Goal: Task Accomplishment & Management: Manage account settings

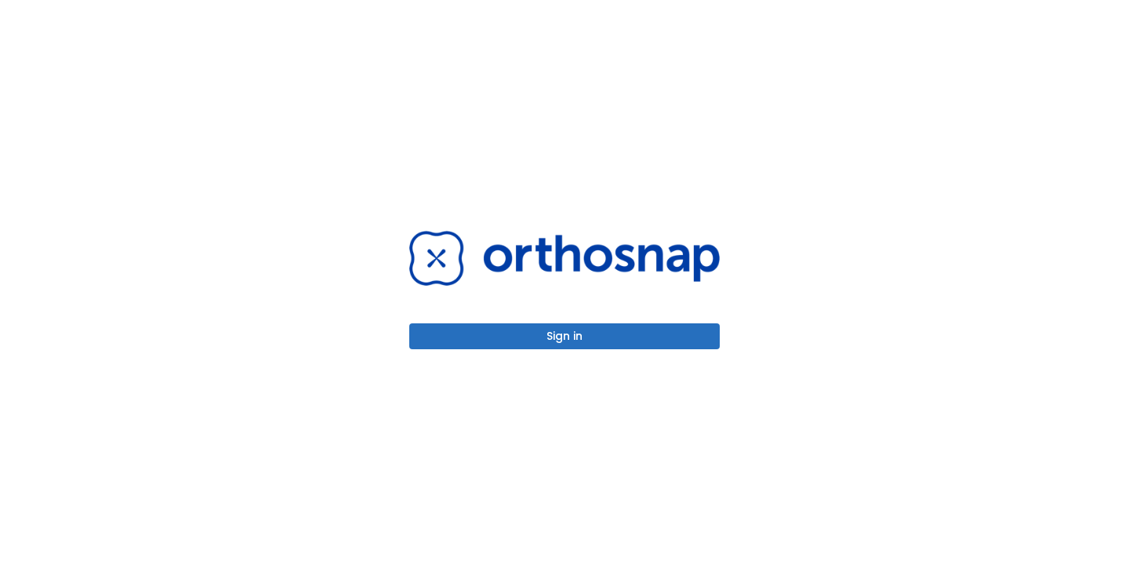
click at [566, 340] on button "Sign in" at bounding box center [564, 336] width 311 height 26
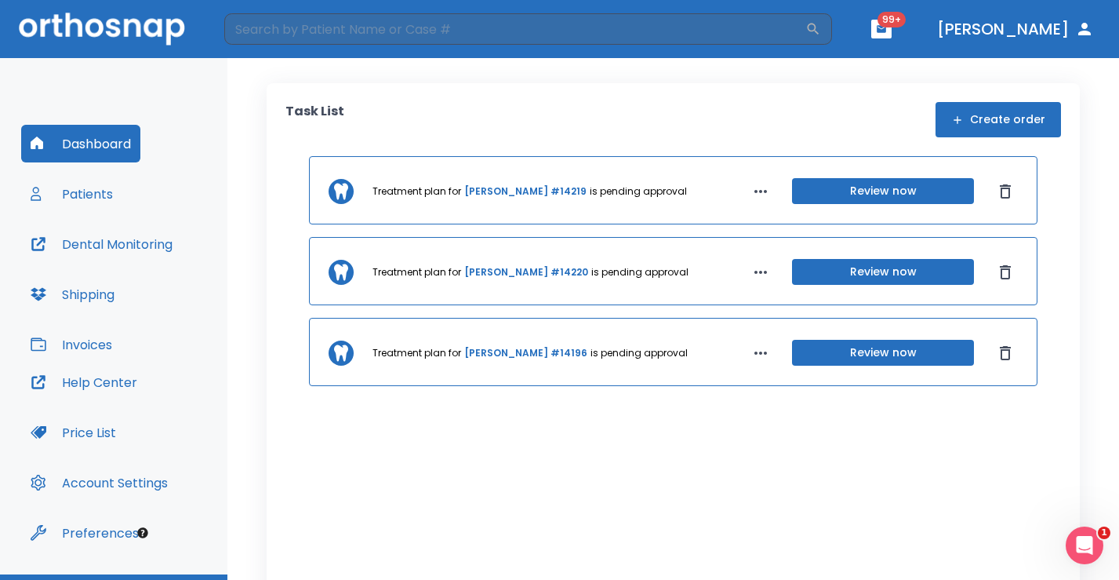
click at [80, 198] on button "Patients" at bounding box center [71, 194] width 101 height 38
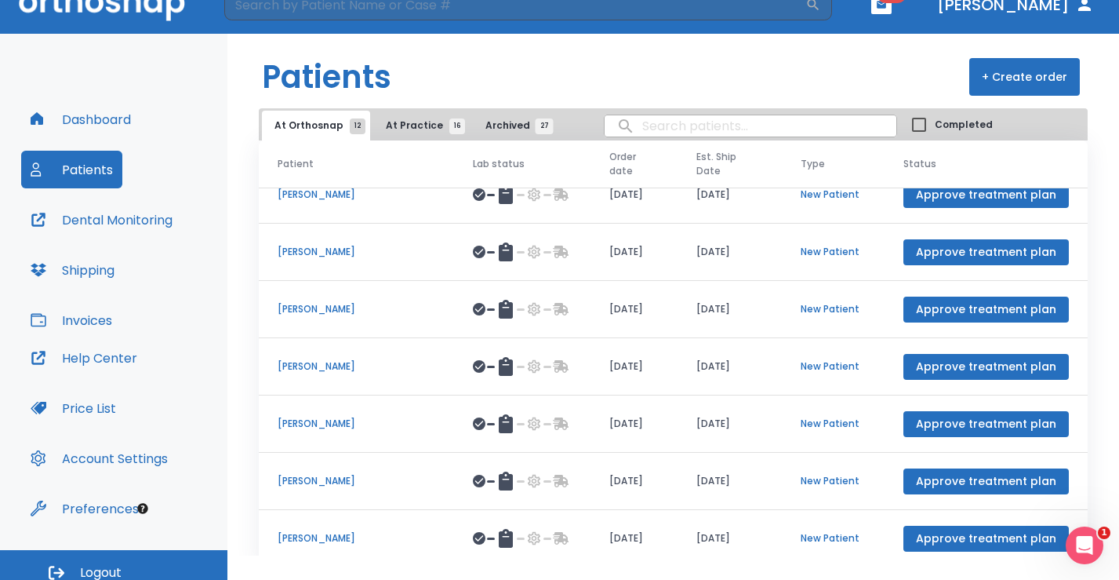
scroll to position [37, 0]
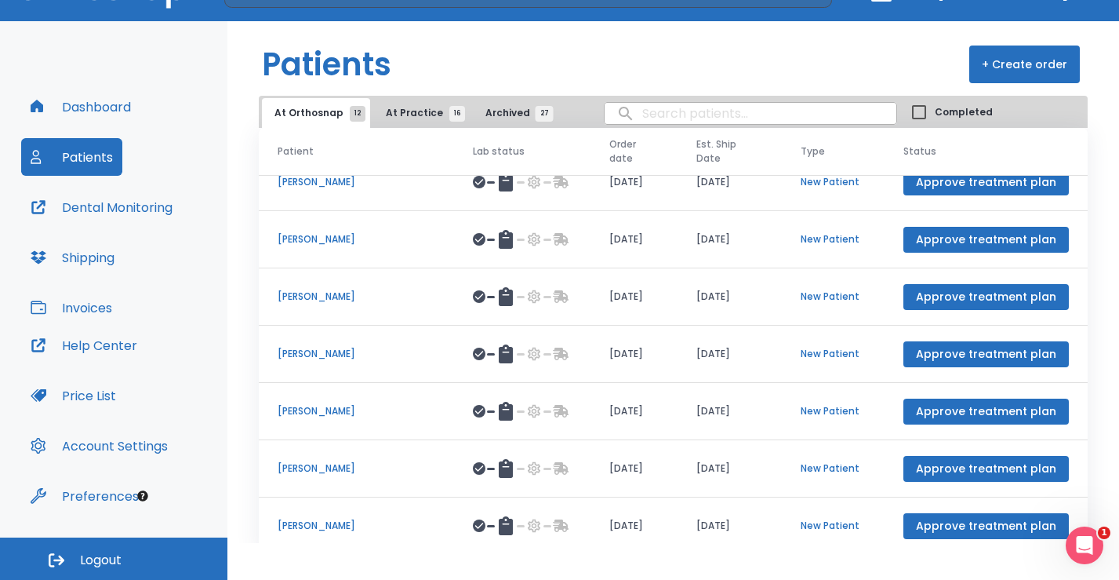
click at [416, 118] on span "At Practice 16" at bounding box center [421, 113] width 71 height 14
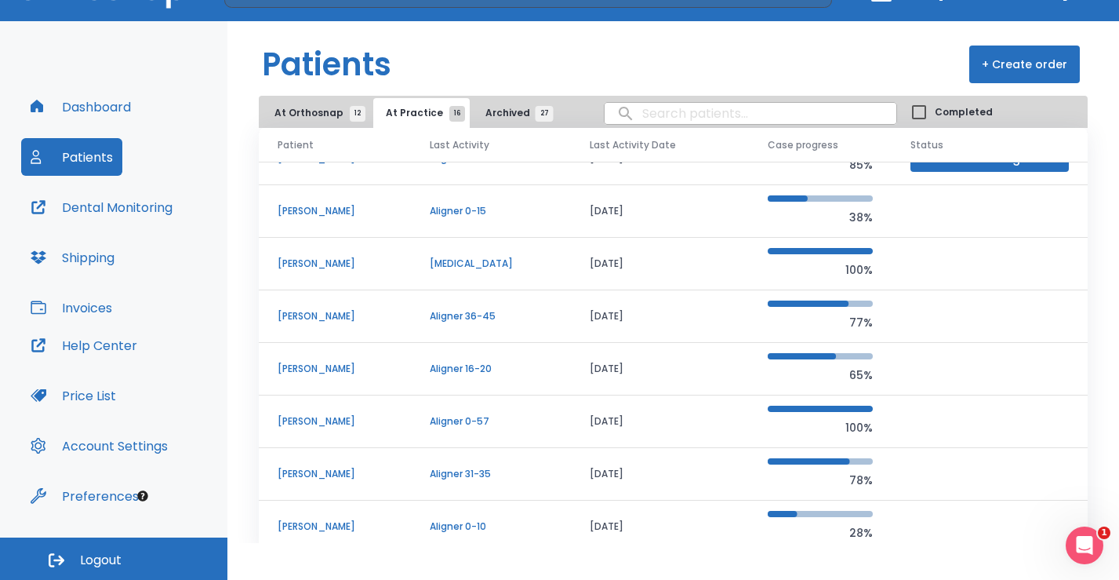
scroll to position [55, 0]
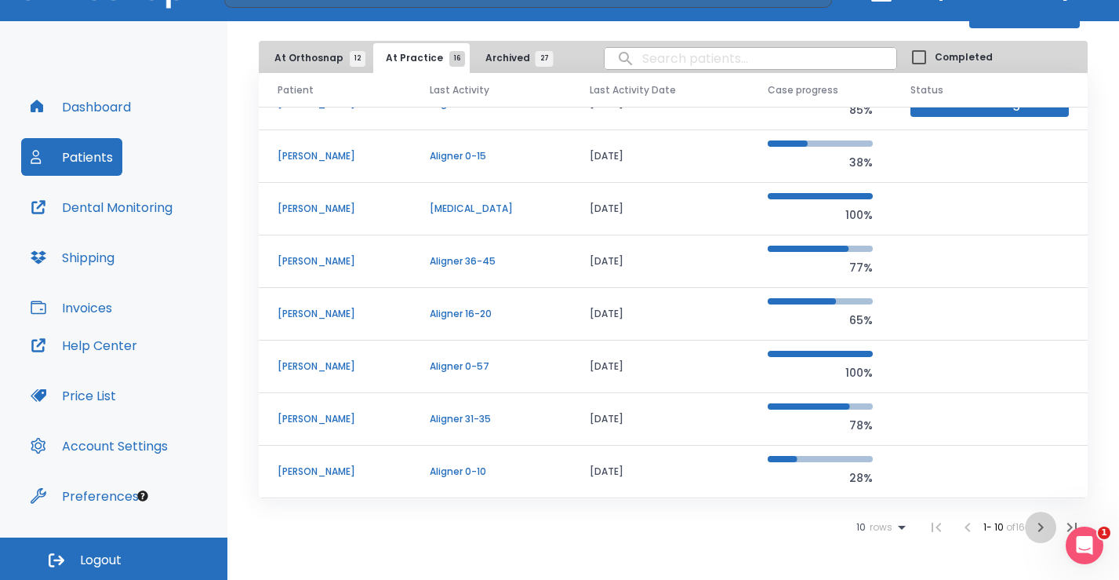
click at [1031, 527] on icon "button" at bounding box center [1040, 527] width 19 height 19
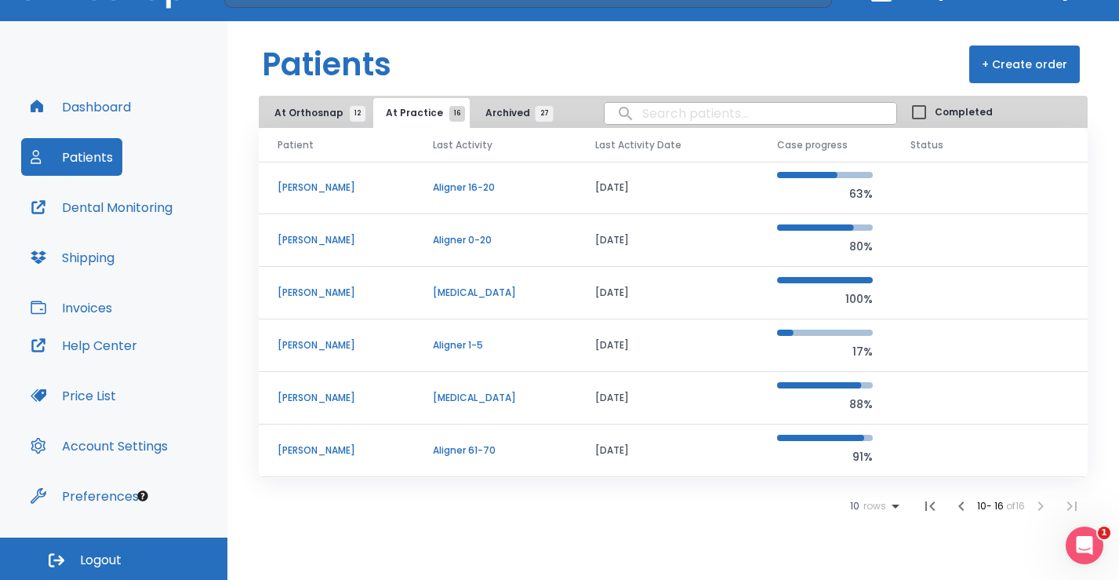
click at [333, 185] on p "[PERSON_NAME]" at bounding box center [337, 187] width 118 height 14
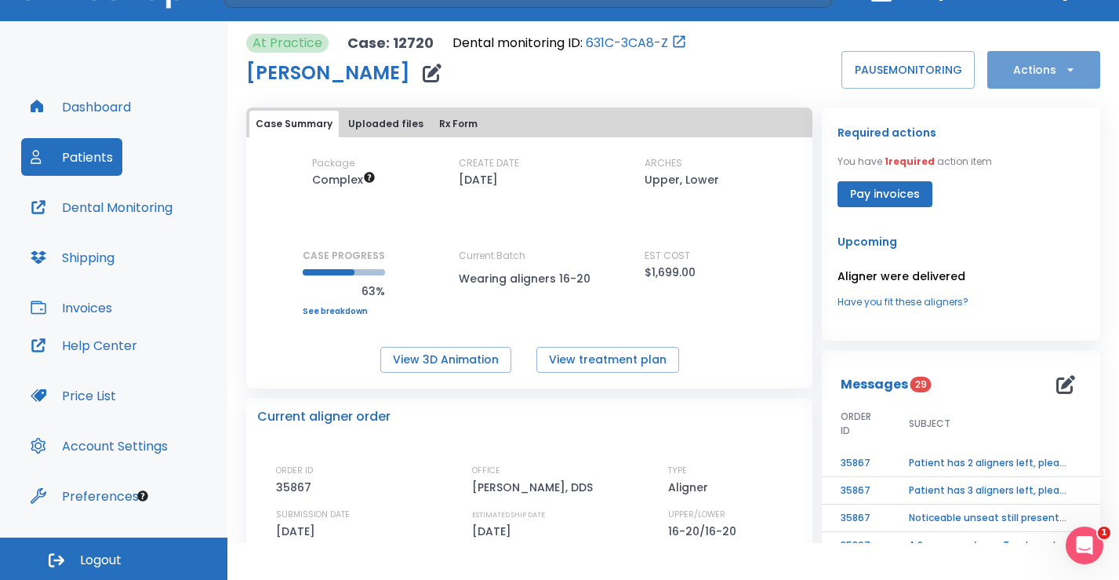
click at [1036, 71] on button "Actions" at bounding box center [1043, 70] width 113 height 38
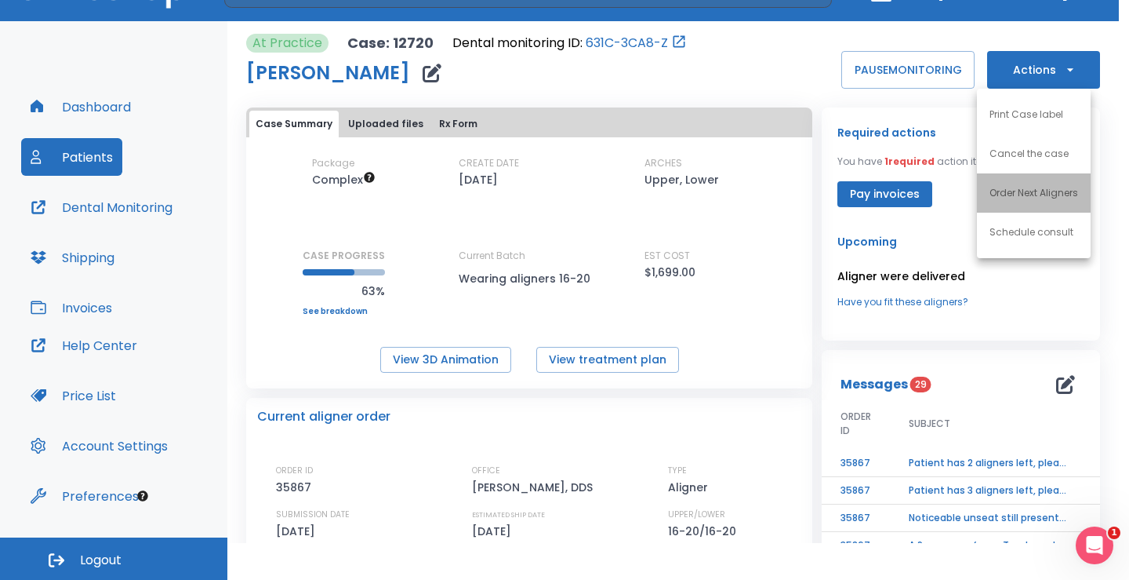
click at [1023, 194] on p "Order Next Aligners" at bounding box center [1034, 193] width 89 height 14
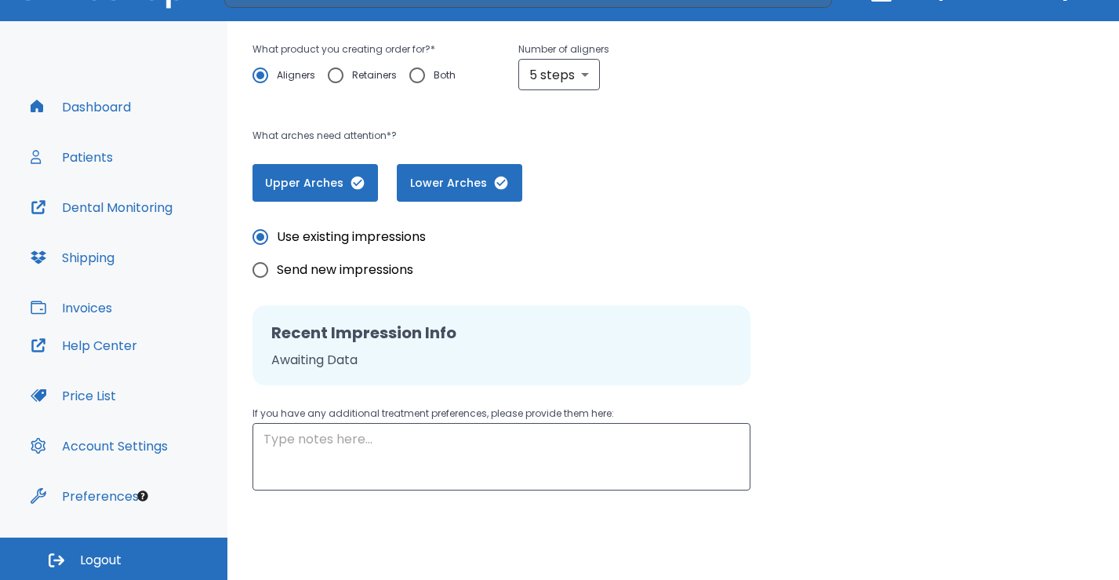
scroll to position [336, 0]
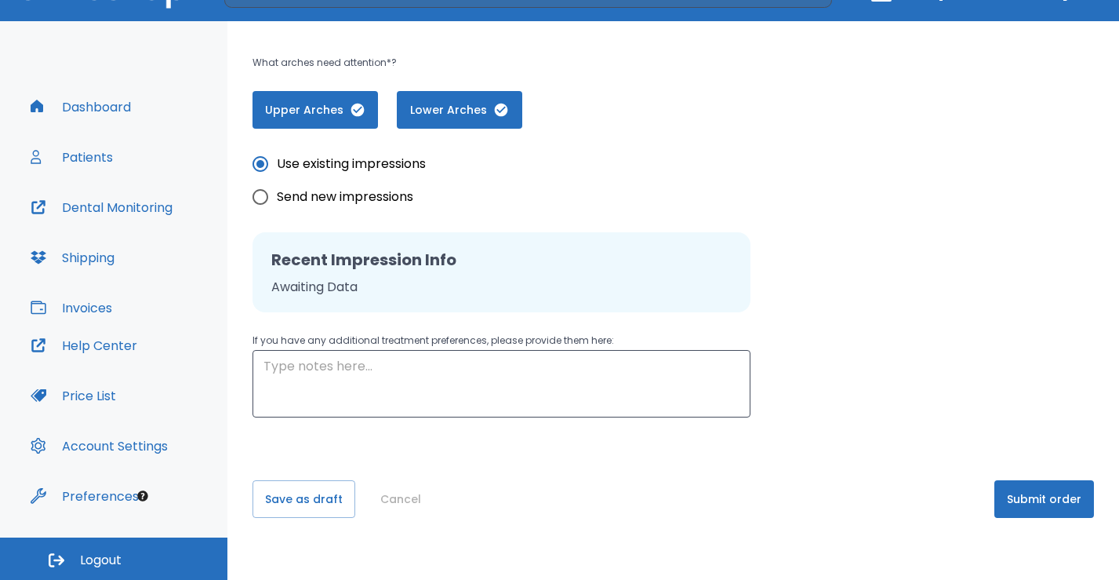
click at [1027, 480] on button "Submit order" at bounding box center [1044, 499] width 100 height 38
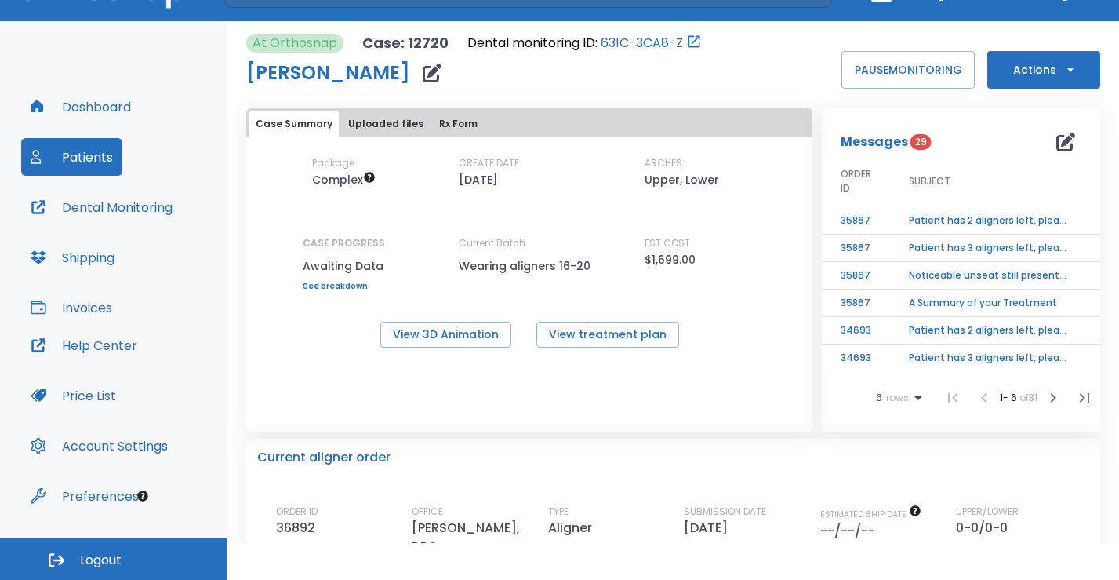
click at [98, 149] on button "Patients" at bounding box center [71, 157] width 101 height 38
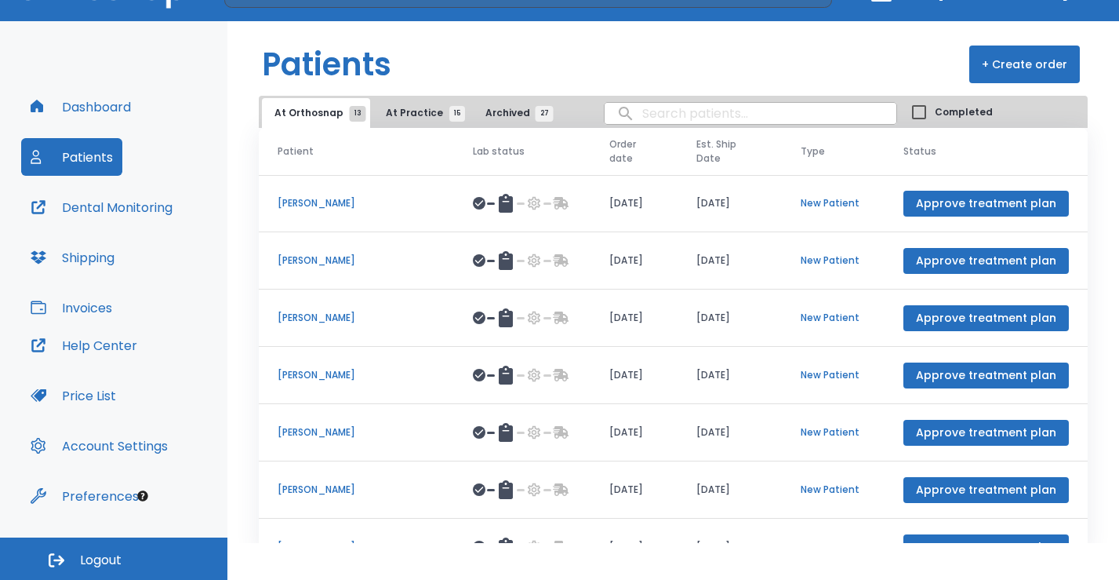
click at [405, 95] on header "Patients + Create order" at bounding box center [673, 58] width 892 height 75
click at [403, 107] on span "At Practice 15" at bounding box center [421, 113] width 71 height 14
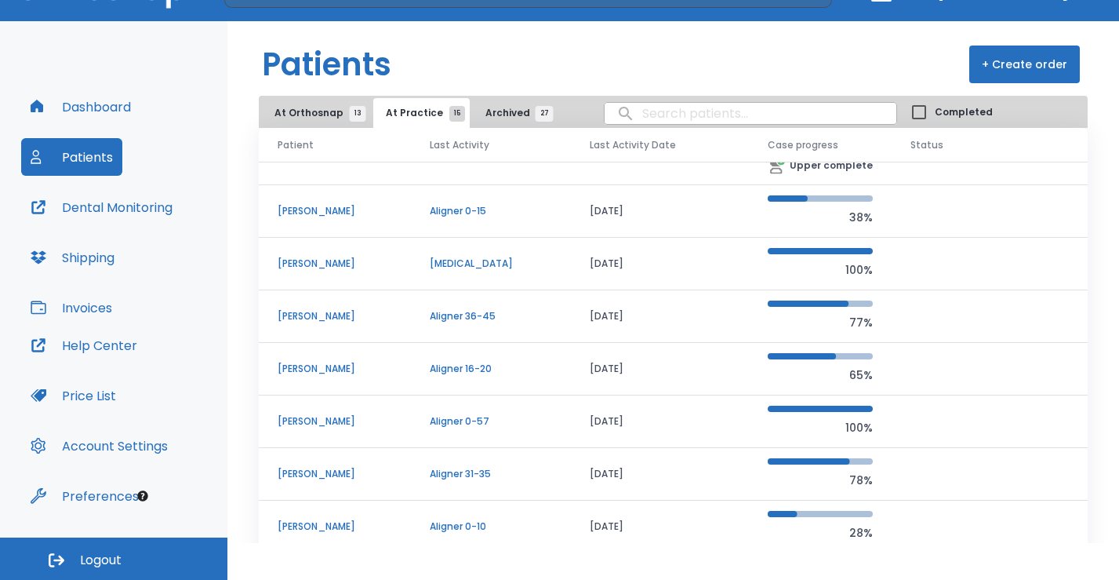
scroll to position [55, 0]
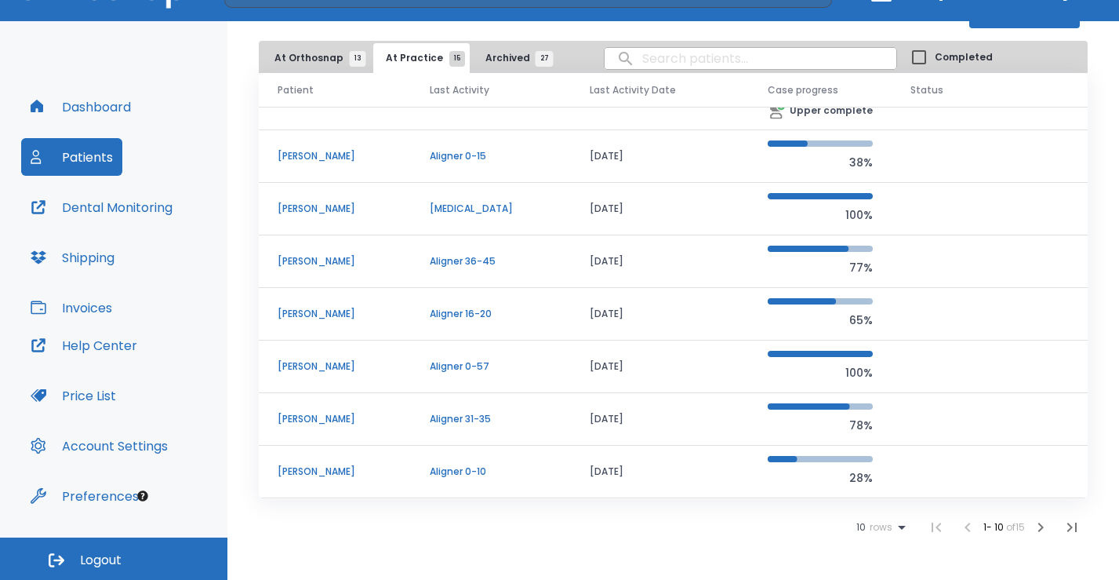
click at [1031, 525] on icon "button" at bounding box center [1040, 527] width 19 height 19
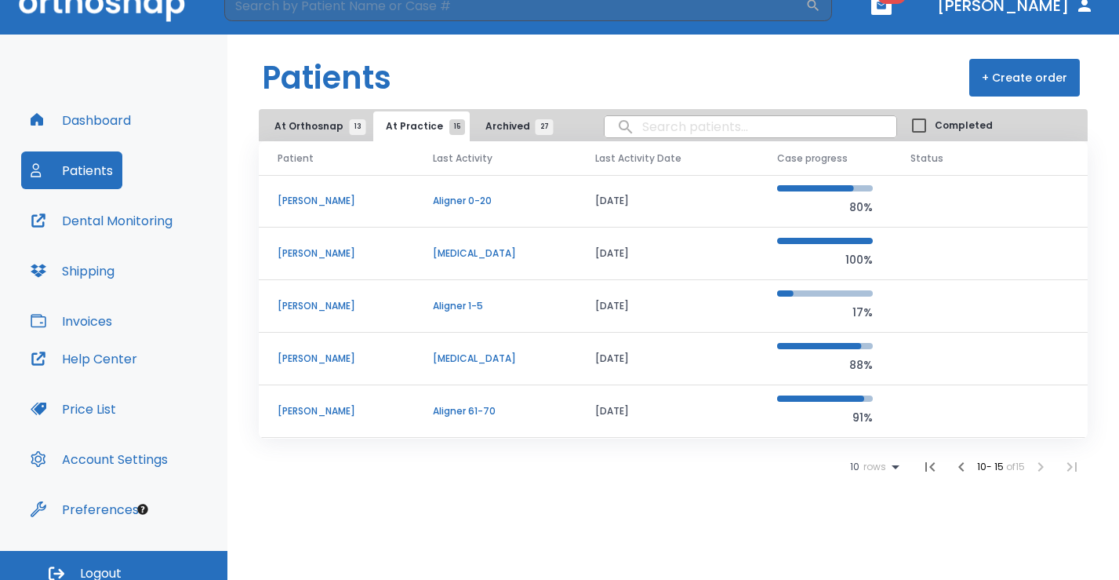
scroll to position [37, 0]
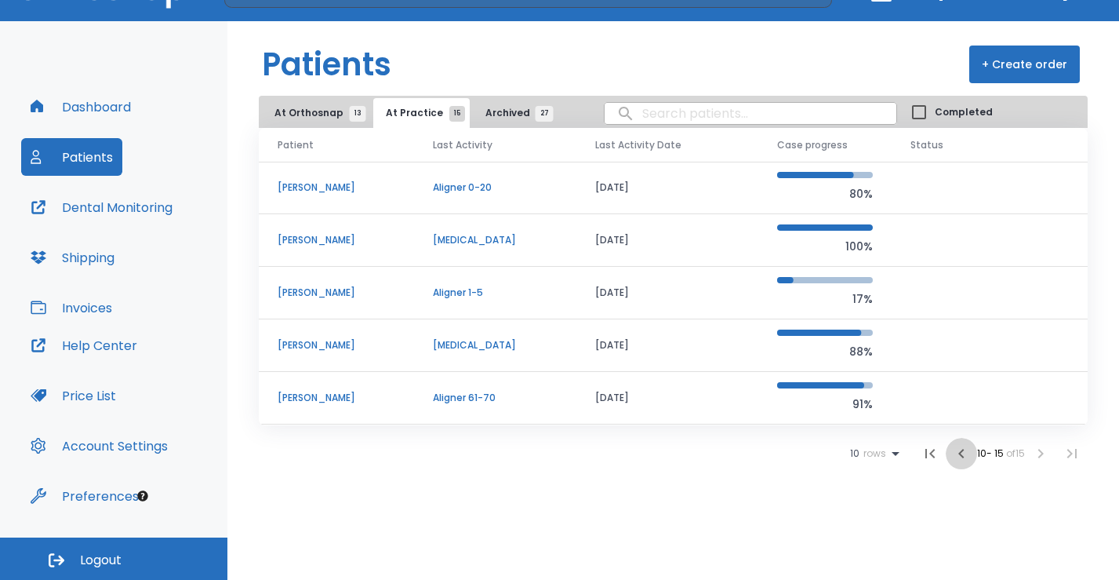
click at [958, 453] on icon "button" at bounding box center [960, 453] width 5 height 9
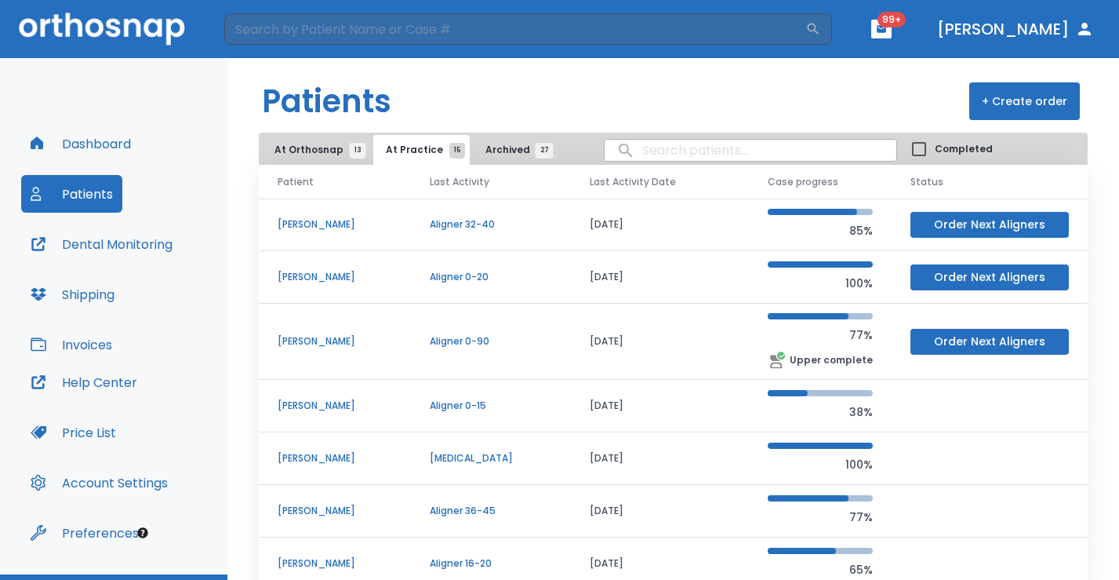
click at [928, 283] on button "Order Next Aligners" at bounding box center [990, 277] width 158 height 26
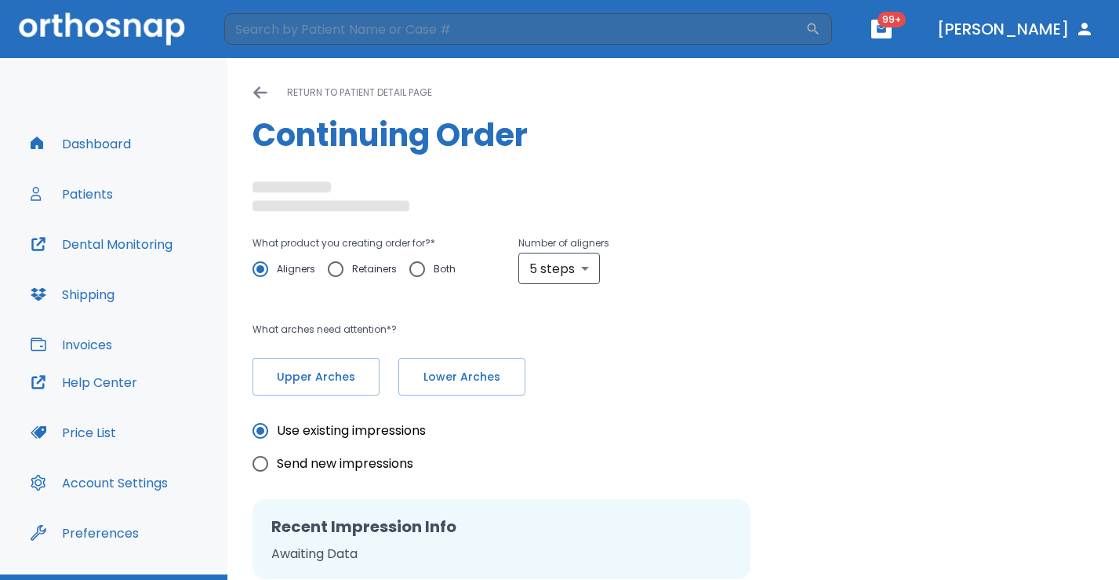
radio input "false"
radio input "true"
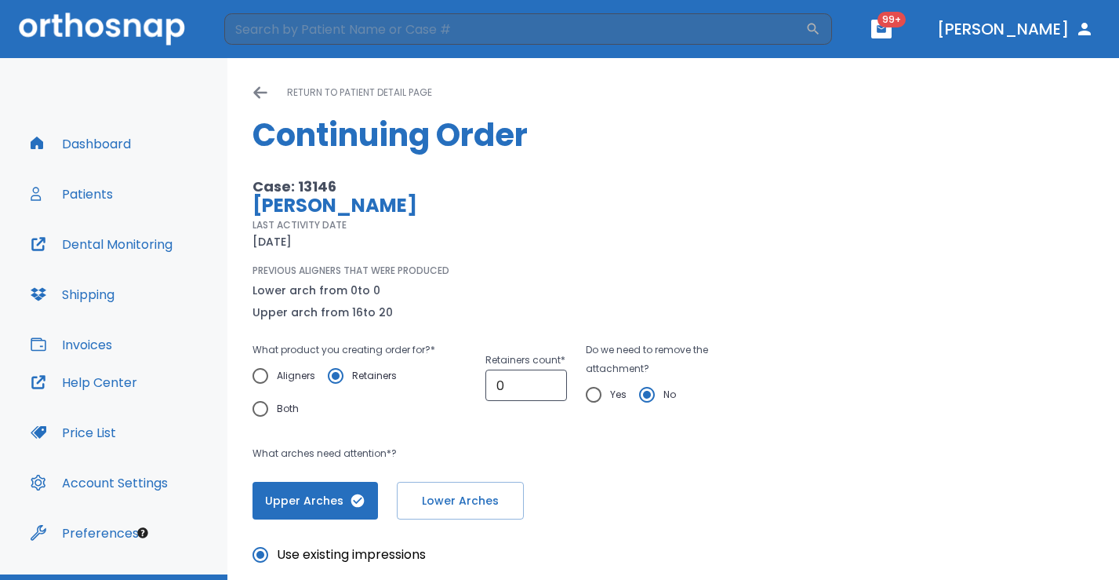
click at [256, 104] on div "return to patient detail page Continuing Order" at bounding box center [674, 130] width 842 height 94
click at [260, 100] on icon at bounding box center [261, 93] width 16 height 16
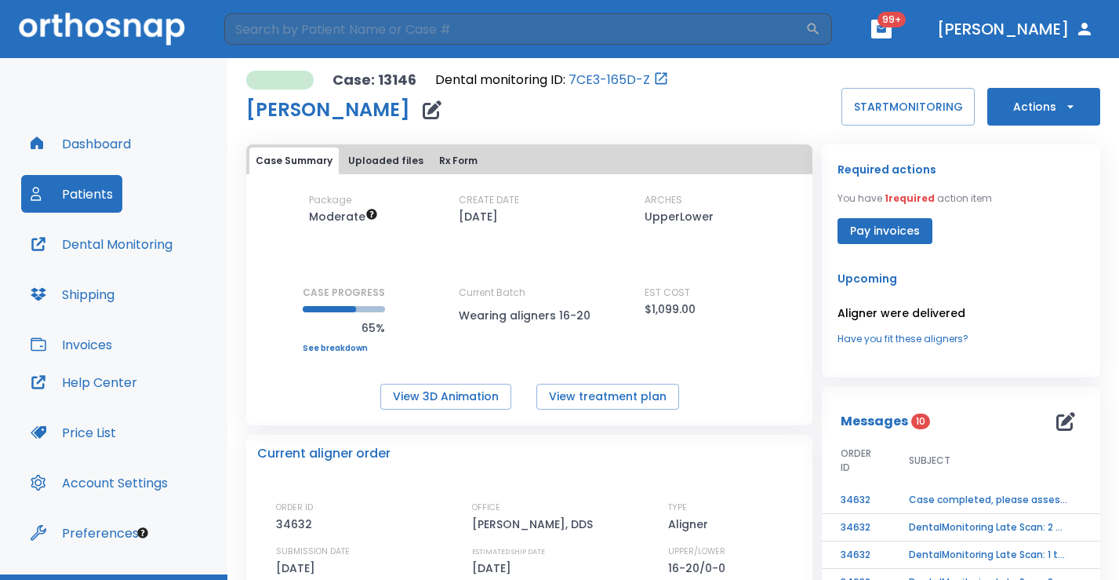
click at [70, 209] on button "Patients" at bounding box center [71, 194] width 101 height 38
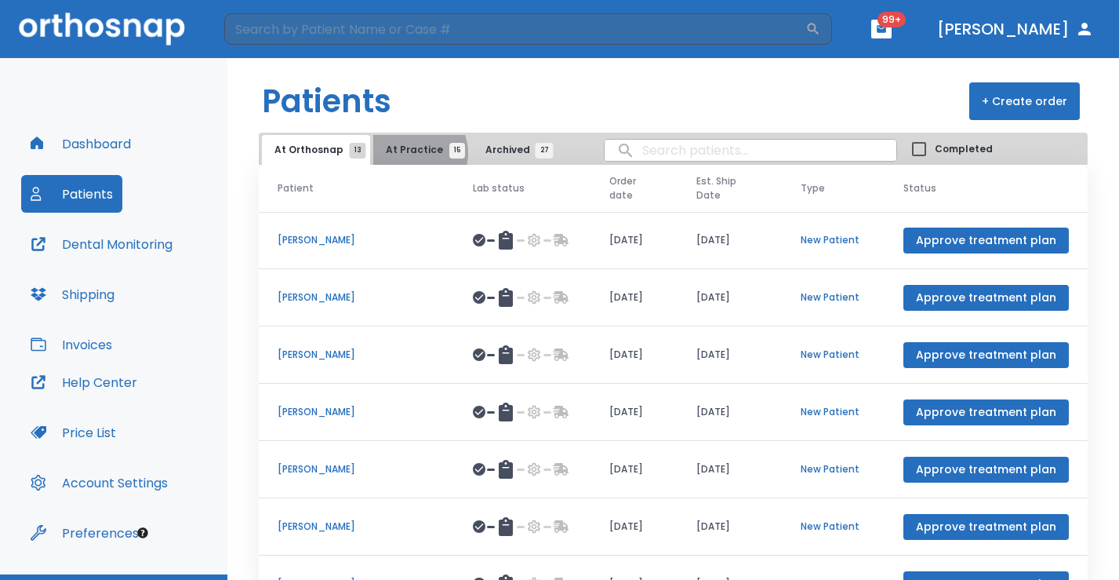
click at [409, 153] on span "At Practice 15" at bounding box center [421, 150] width 71 height 14
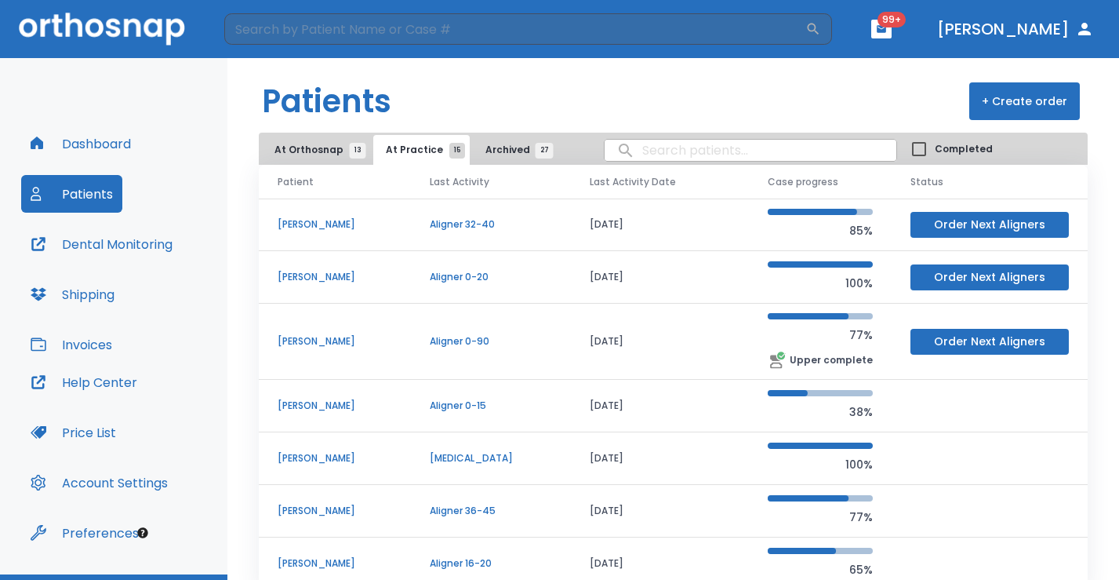
click at [289, 341] on p "[PERSON_NAME]" at bounding box center [335, 341] width 115 height 14
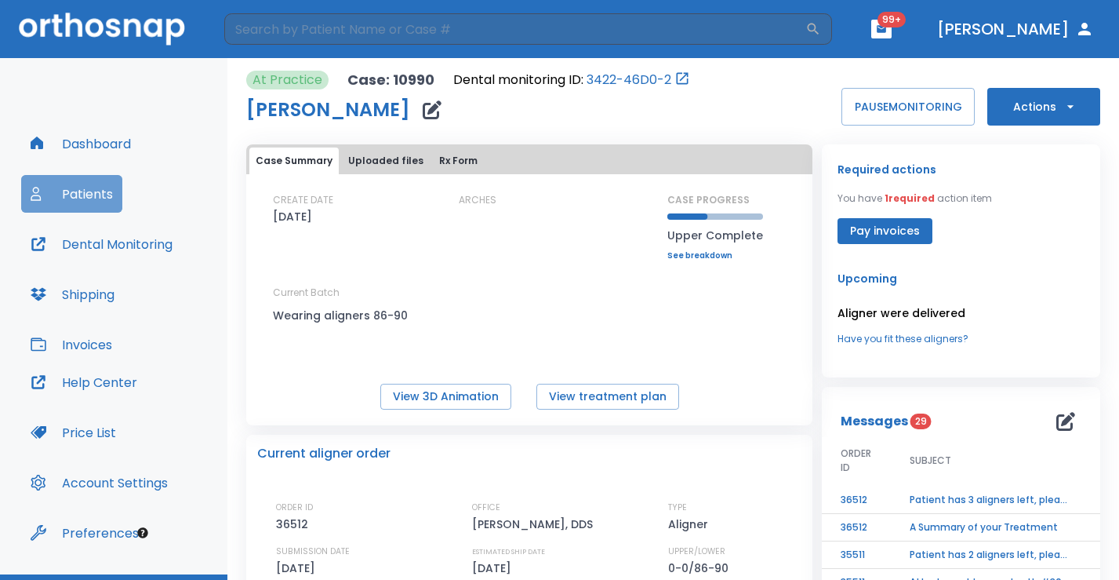
click at [97, 188] on button "Patients" at bounding box center [71, 194] width 101 height 38
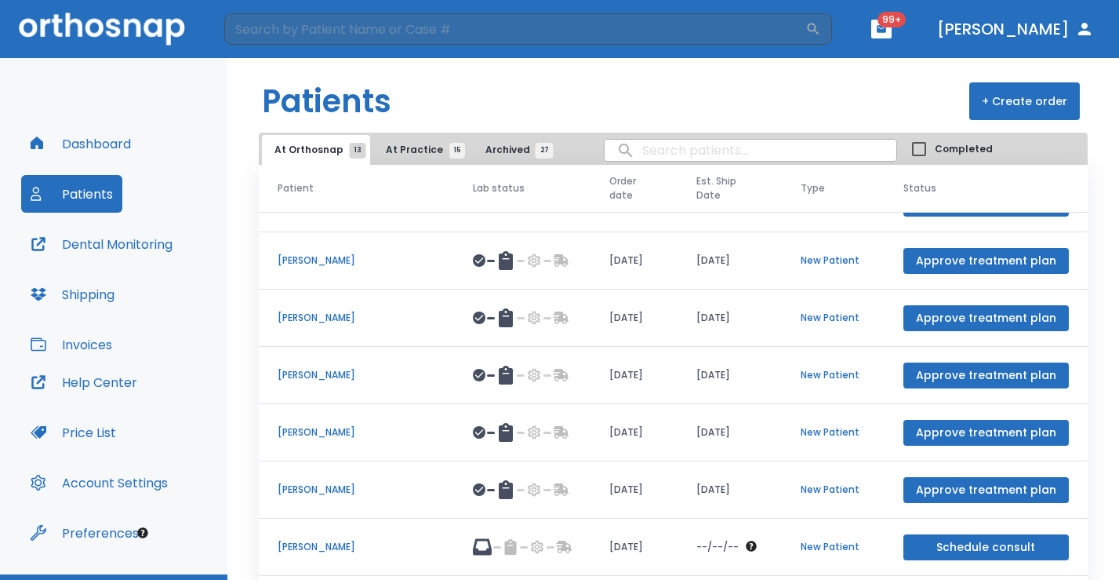
scroll to position [181, 0]
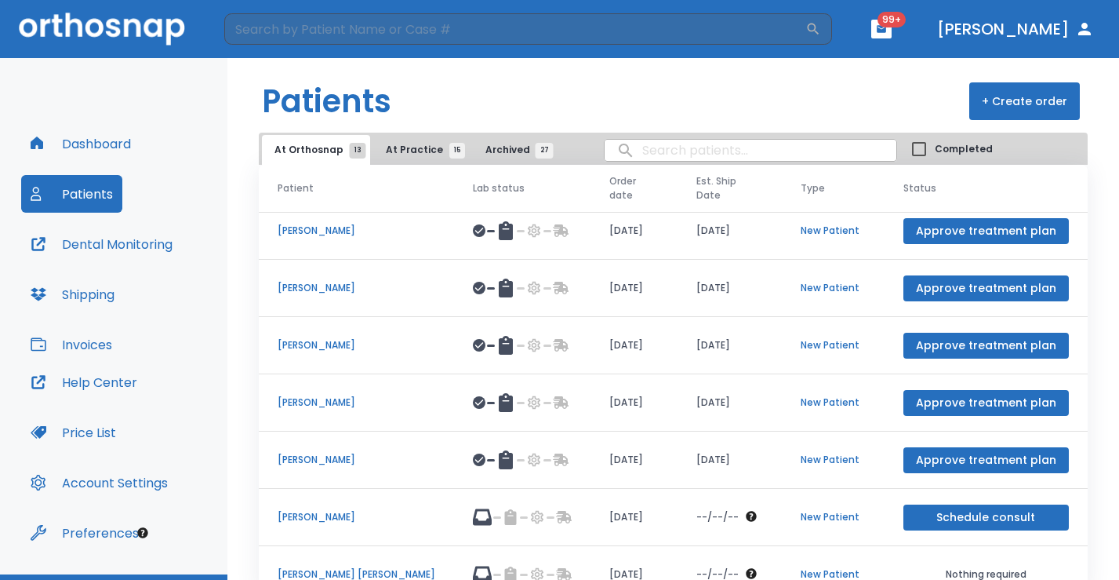
click at [222, 404] on div "Dashboard Patients Dental Monitoring Shipping Invoices Help Center Price List A…" at bounding box center [113, 316] width 227 height 516
